Goal: Information Seeking & Learning: Learn about a topic

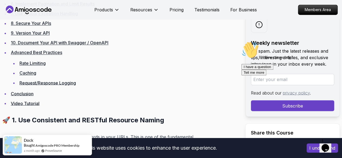
scroll to position [405, 0]
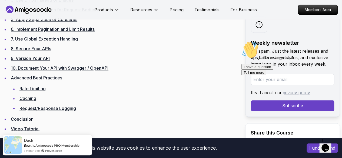
click at [36, 86] on link "Rate Limiting" at bounding box center [32, 88] width 26 height 5
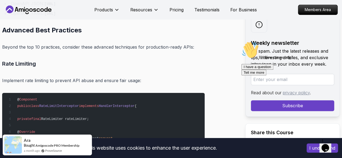
scroll to position [6469, 0]
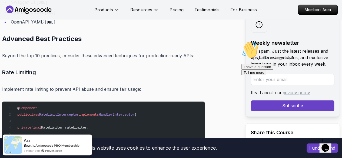
drag, startPoint x: 54, startPoint y: 55, endPoint x: 87, endPoint y: 52, distance: 33.1
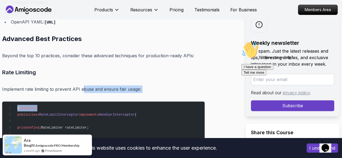
click at [104, 85] on p "Implement rate limiting to prevent API abuse and ensure fair usage:" at bounding box center [103, 89] width 202 height 8
drag, startPoint x: 142, startPoint y: 49, endPoint x: 80, endPoint y: 48, distance: 62.2
click at [80, 85] on p "Implement rate limiting to prevent API abuse and ensure fair usage:" at bounding box center [103, 89] width 202 height 8
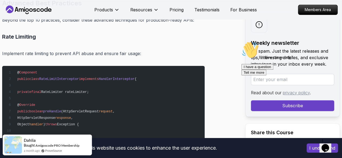
scroll to position [6496, 0]
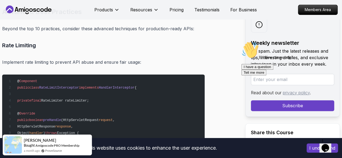
click at [99, 118] on span "(HttpServletRequest" at bounding box center [80, 120] width 38 height 4
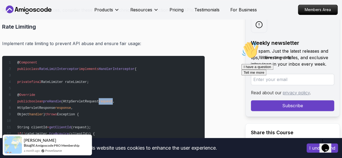
scroll to position [6523, 0]
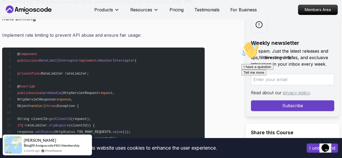
click at [67, 117] on span "getClientId" at bounding box center [60, 119] width 22 height 4
click at [91, 117] on span "(request);" at bounding box center [81, 119] width 20 height 4
click at [71, 117] on span "getClientId" at bounding box center [60, 119] width 22 height 4
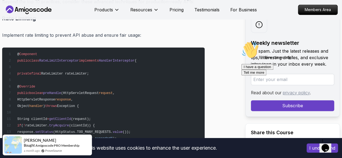
click at [94, 74] on pre "@ Component public class RateLimitInterceptor implements HandlerInterceptor { p…" at bounding box center [103, 116] width 202 height 136
click at [65, 117] on span "getClientId" at bounding box center [60, 119] width 22 height 4
click at [89, 117] on span "(request);" at bounding box center [81, 119] width 20 height 4
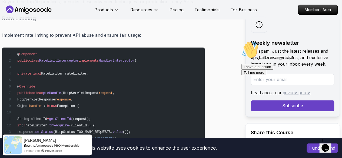
click at [79, 80] on pre "@ Component public class RateLimitInterceptor implements HandlerInterceptor { p…" at bounding box center [103, 116] width 202 height 136
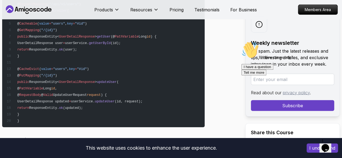
scroll to position [6766, 0]
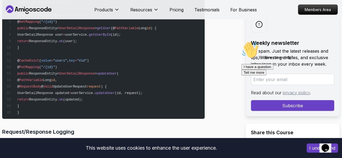
drag, startPoint x: 117, startPoint y: 76, endPoint x: 116, endPoint y: 69, distance: 6.6
click at [116, 76] on pre "@ RestController @ RequestMapping ( "/api/v1/users" ) public class UserControll…" at bounding box center [103, 51] width 202 height 136
click at [112, 58] on pre "@ RestController @ RequestMapping ( "/api/v1/users" ) public class UserControll…" at bounding box center [103, 51] width 202 height 136
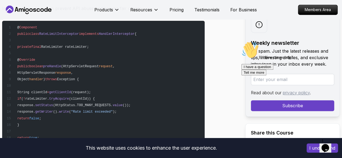
scroll to position [6523, 0]
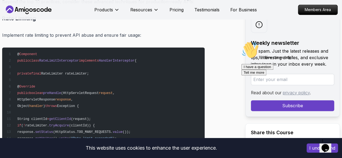
click at [117, 70] on pre "@ Component public class RateLimitInterceptor implements HandlerInterceptor { p…" at bounding box center [103, 116] width 202 height 136
click at [68, 124] on span "tryAcquire" at bounding box center [59, 126] width 20 height 4
click at [99, 137] on span ""Rate limit exceeded"" at bounding box center [92, 139] width 42 height 4
click at [69, 124] on span "tryAcquire" at bounding box center [59, 126] width 20 height 4
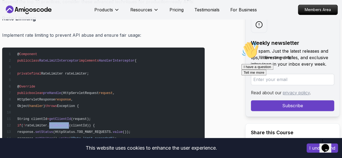
click at [69, 124] on span "tryAcquire" at bounding box center [59, 126] width 20 height 4
click at [83, 124] on span "(clientId)) {" at bounding box center [82, 126] width 26 height 4
click at [53, 130] on span "setStatus" at bounding box center [44, 132] width 18 height 4
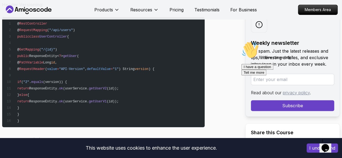
scroll to position [5388, 0]
click at [89, 86] on span "(userService." at bounding box center [76, 88] width 26 height 4
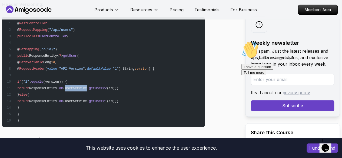
click at [89, 86] on span "(userService." at bounding box center [76, 88] width 26 height 4
click at [107, 86] on span "getUserV2" at bounding box center [98, 88] width 18 height 4
click at [107, 99] on span "getUserV1" at bounding box center [98, 101] width 18 height 4
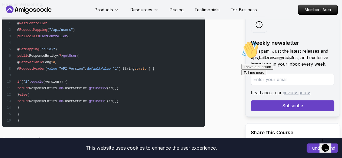
click at [89, 99] on span "(userService." at bounding box center [76, 101] width 26 height 4
click at [119, 99] on span "(id));" at bounding box center [113, 101] width 12 height 4
click at [107, 86] on span "getUserV2" at bounding box center [98, 88] width 18 height 4
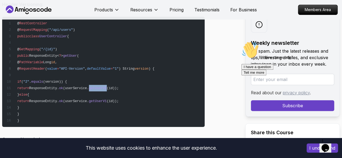
click at [107, 86] on span "getUserV2" at bounding box center [98, 88] width 18 height 4
click at [98, 51] on pre "@ RestController @ RequestMapping ( "/api/users" ) public class UserController …" at bounding box center [103, 72] width 202 height 110
click at [107, 86] on span "getUserV2" at bounding box center [98, 88] width 18 height 4
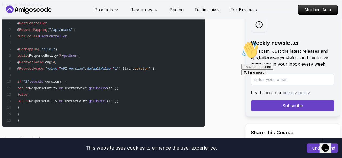
click at [89, 86] on span "(userService." at bounding box center [76, 88] width 26 height 4
click at [89, 99] on span "(userService." at bounding box center [76, 101] width 26 height 4
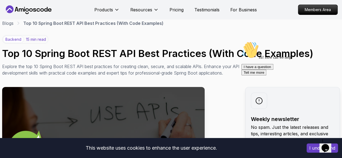
scroll to position [0, 0]
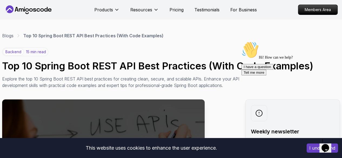
drag, startPoint x: 315, startPoint y: 64, endPoint x: 293, endPoint y: 110, distance: 50.8
click html "Hi! How can we help? I have a question Tell me more"
click at [50, 69] on h1 "Top 10 Spring Boot REST API Best Practices (With Code Examples)" at bounding box center [171, 66] width 338 height 11
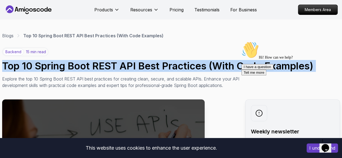
click at [50, 69] on h1 "Top 10 Spring Boot REST API Best Practices (With Code Examples)" at bounding box center [171, 66] width 338 height 11
copy h1 "Top 10 Spring Boot REST API Best Practices (With Code Examples)"
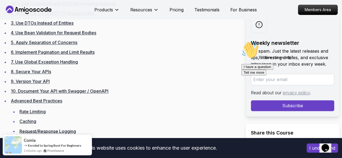
scroll to position [351, 0]
